Goal: Check status: Check status

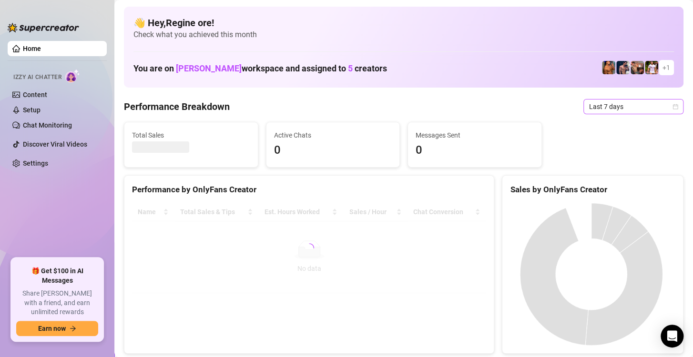
click at [589, 110] on span "Last 7 days" at bounding box center [633, 107] width 89 height 14
click at [611, 108] on span "Last 7 days" at bounding box center [633, 107] width 89 height 14
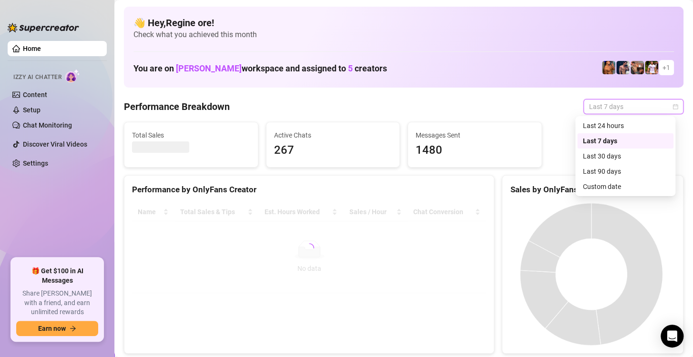
click at [606, 185] on div "Custom date" at bounding box center [625, 187] width 85 height 10
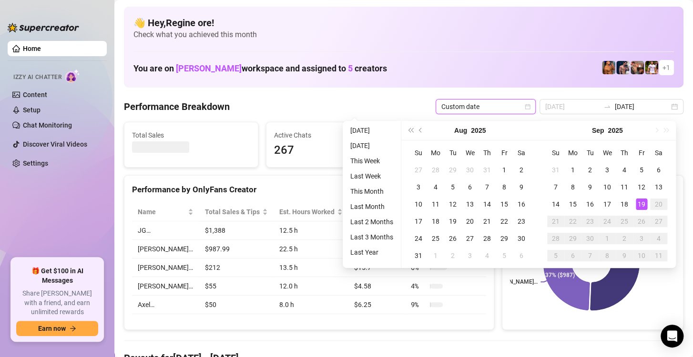
click at [639, 200] on div "19" at bounding box center [641, 204] width 11 height 11
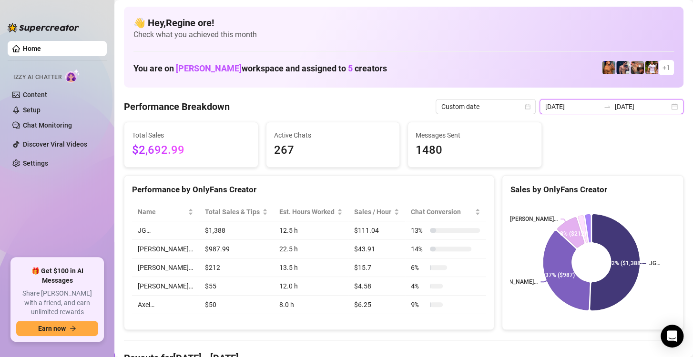
click at [568, 110] on input "2025-09-12" at bounding box center [572, 106] width 54 height 10
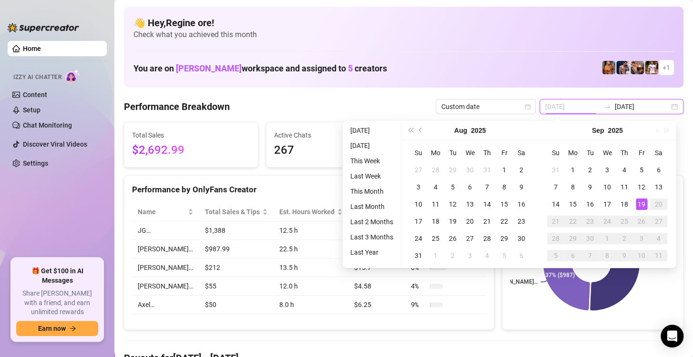
type input "[DATE]"
click at [642, 202] on div "19" at bounding box center [641, 204] width 11 height 11
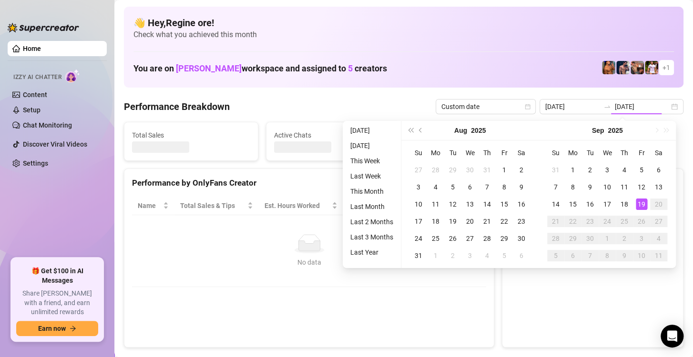
type input "[DATE]"
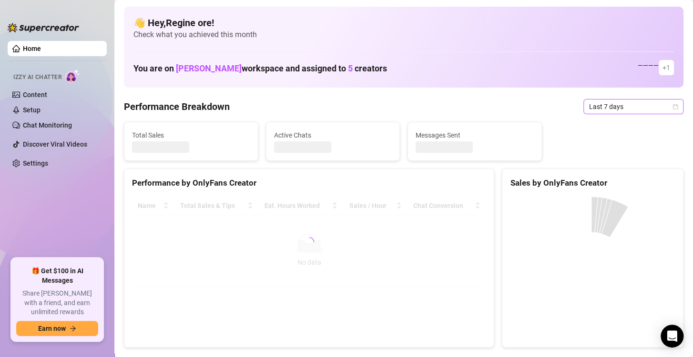
click at [615, 111] on span "Last 7 days" at bounding box center [633, 107] width 89 height 14
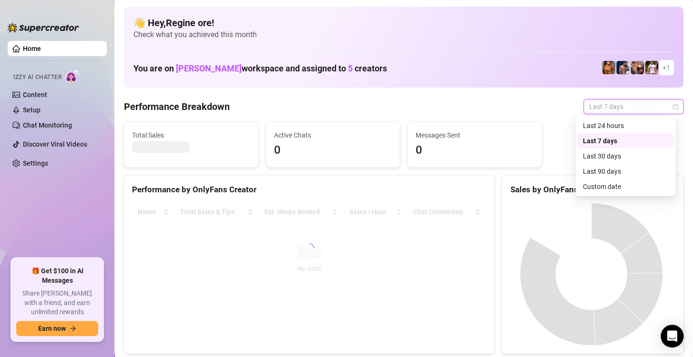
click at [593, 189] on div "Custom date" at bounding box center [625, 187] width 85 height 10
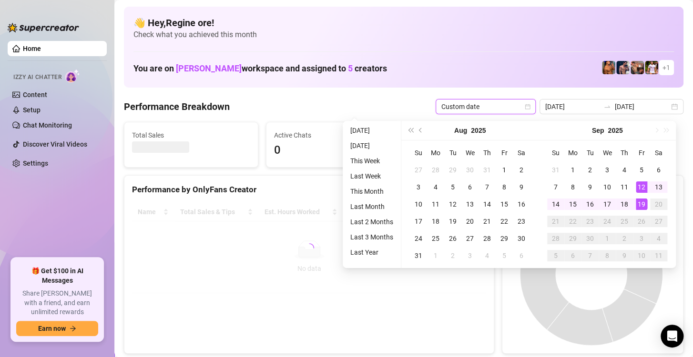
click at [640, 204] on div "19" at bounding box center [641, 204] width 11 height 11
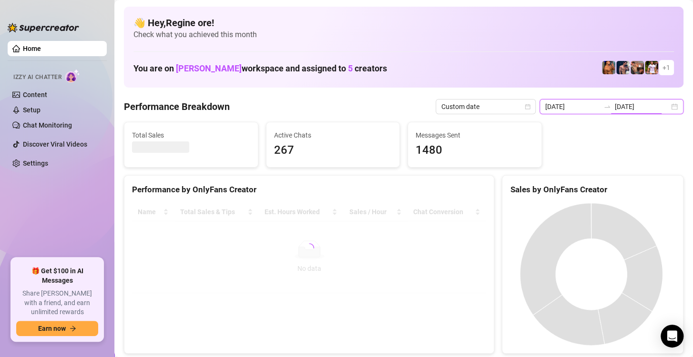
click at [554, 109] on input "2025-09-12" at bounding box center [572, 106] width 54 height 10
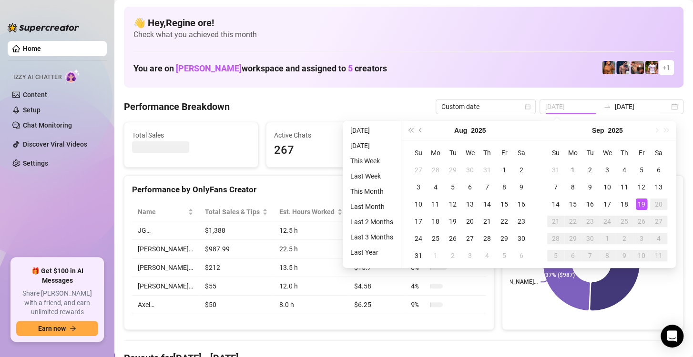
click at [641, 205] on div "19" at bounding box center [641, 204] width 11 height 11
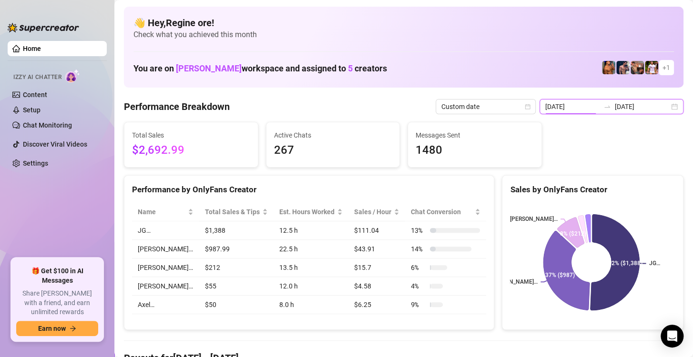
click at [569, 111] on input "2025-09-12" at bounding box center [572, 106] width 54 height 10
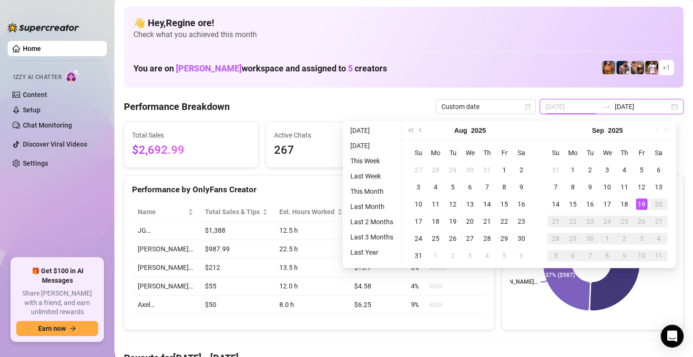
type input "[DATE]"
click at [639, 204] on div "19" at bounding box center [641, 204] width 11 height 11
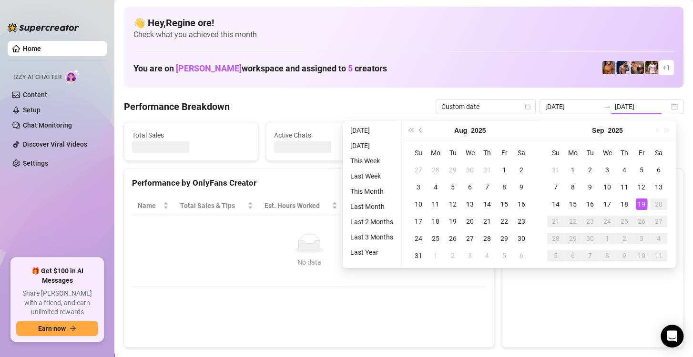
type input "[DATE]"
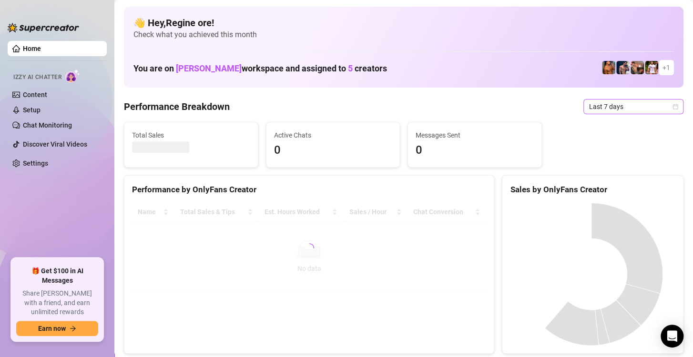
click at [611, 108] on span "Last 7 days" at bounding box center [633, 107] width 89 height 14
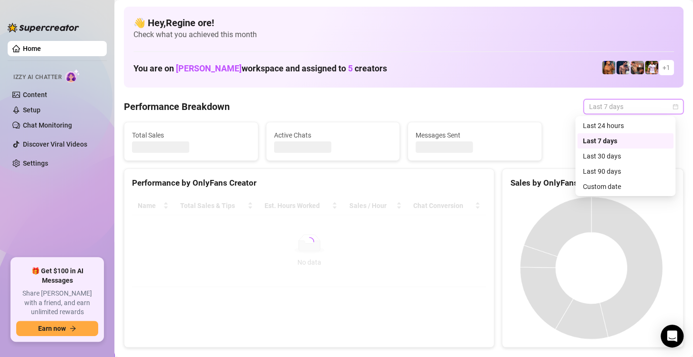
click at [605, 186] on div "Sales by OnlyFans Creator" at bounding box center [592, 183] width 165 height 13
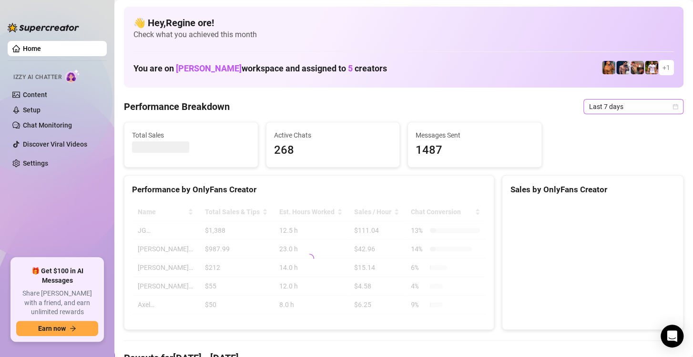
click at [611, 107] on span "Last 7 days" at bounding box center [633, 107] width 89 height 14
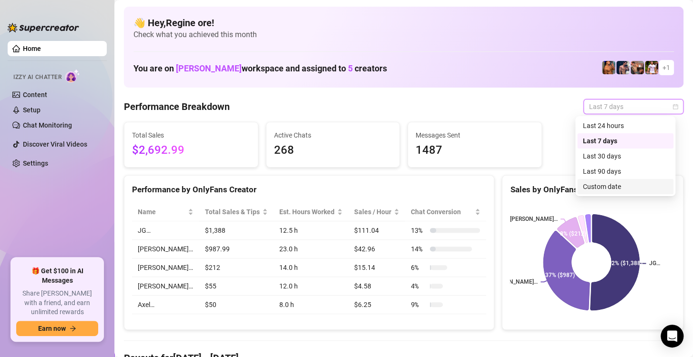
click at [611, 185] on div "Custom date" at bounding box center [625, 187] width 85 height 10
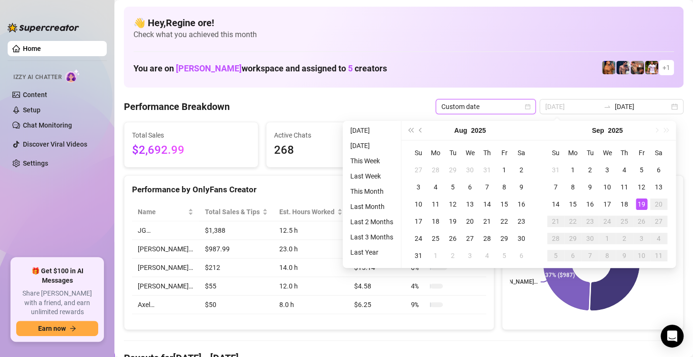
type input "[DATE]"
click at [638, 206] on div "19" at bounding box center [641, 204] width 11 height 11
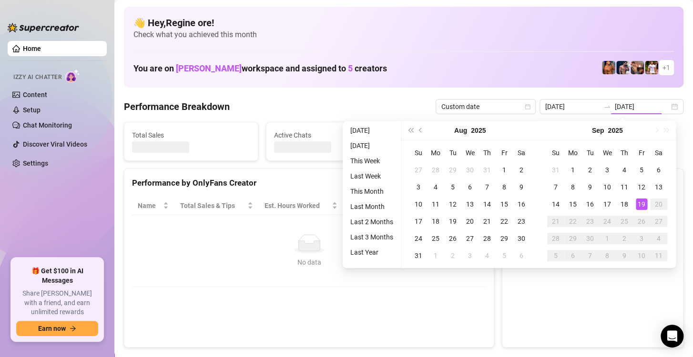
type input "[DATE]"
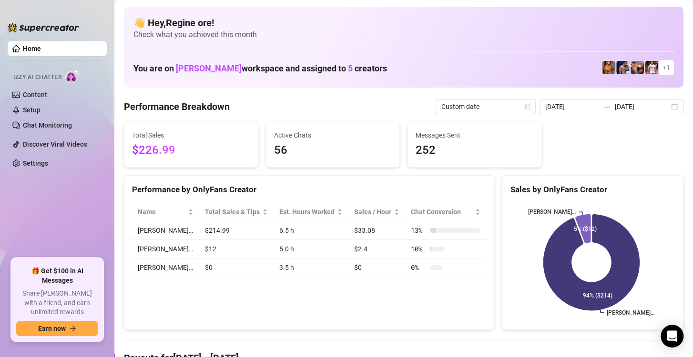
click at [416, 306] on div "Performance by OnlyFans Creator Name Total Sales & Tips Est. Hours Worked Sales…" at bounding box center [309, 252] width 370 height 155
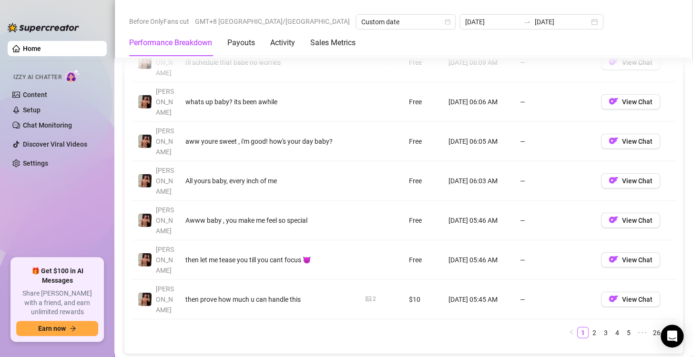
scroll to position [1096, 0]
